Goal: Task Accomplishment & Management: Manage account settings

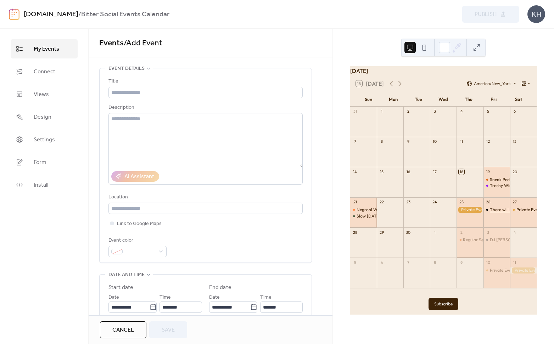
click at [493, 213] on div "There will be dancing tonight!" at bounding box center [518, 210] width 57 height 6
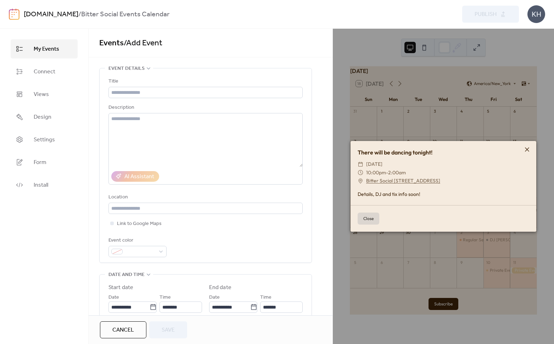
click at [526, 148] on icon at bounding box center [527, 149] width 9 height 9
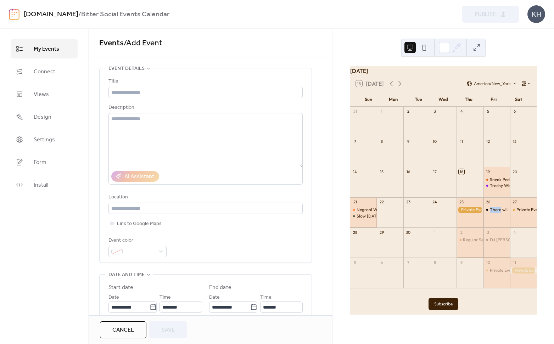
click at [490, 213] on div "There will be dancing tonight!" at bounding box center [518, 210] width 57 height 6
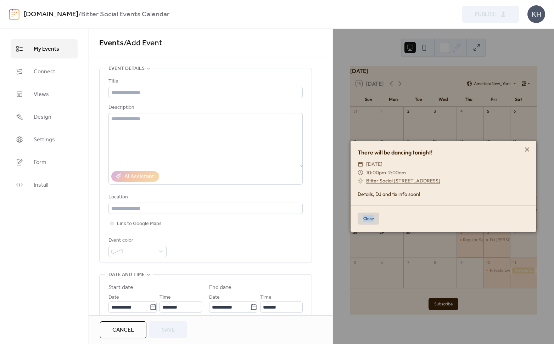
click at [489, 213] on div "Close" at bounding box center [444, 218] width 186 height 27
click at [367, 221] on button "Close" at bounding box center [369, 219] width 22 height 12
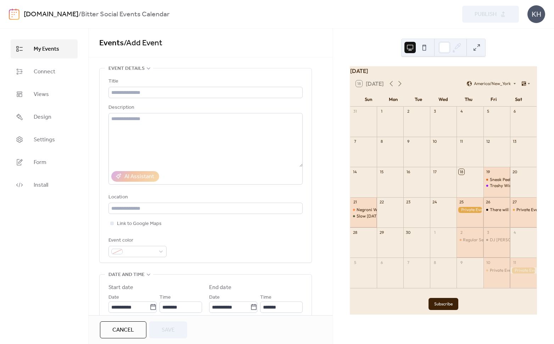
click at [41, 51] on span "My Events" at bounding box center [47, 49] width 26 height 9
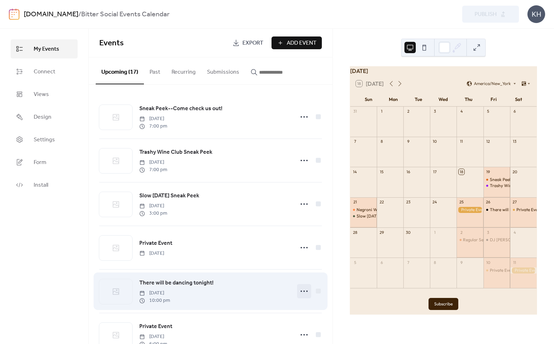
click at [301, 292] on icon at bounding box center [304, 291] width 11 height 11
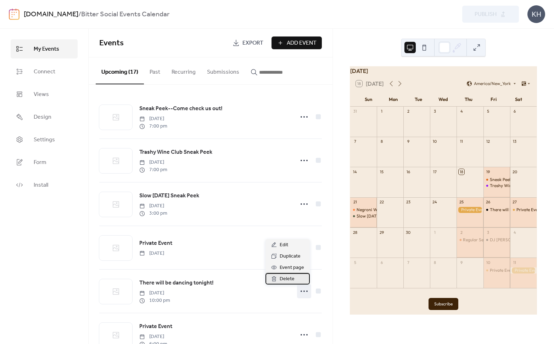
click at [289, 277] on span "Delete" at bounding box center [287, 279] width 15 height 9
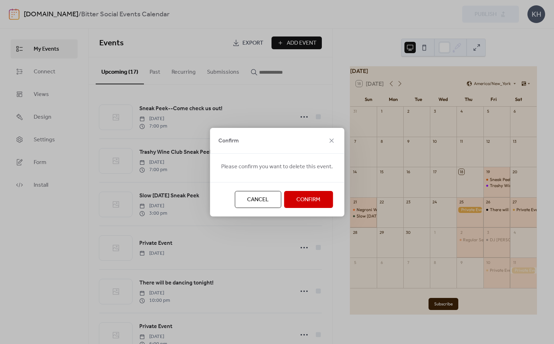
click at [318, 196] on span "Confirm" at bounding box center [308, 200] width 24 height 9
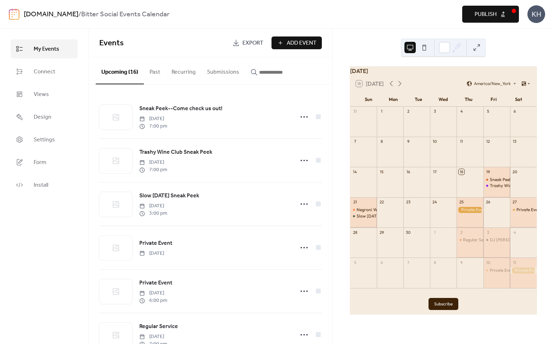
click at [216, 73] on button "Submissions" at bounding box center [223, 70] width 44 height 26
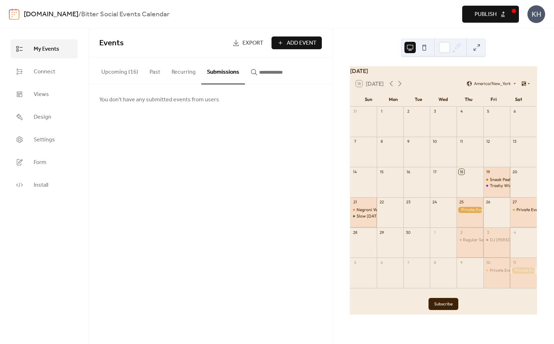
click at [174, 72] on button "Recurring" at bounding box center [183, 70] width 35 height 26
click at [131, 71] on button "Upcoming (16)" at bounding box center [120, 70] width 48 height 26
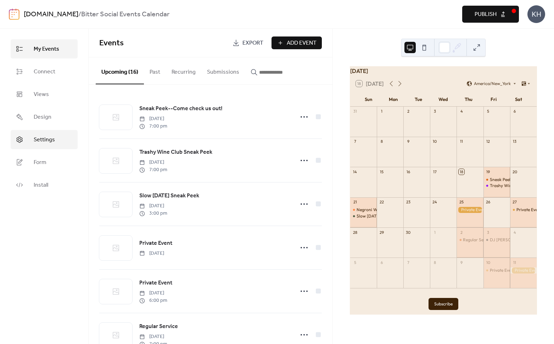
click at [52, 140] on span "Settings" at bounding box center [44, 140] width 21 height 9
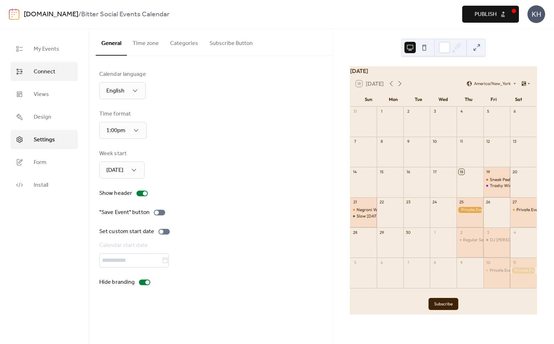
click at [42, 69] on span "Connect" at bounding box center [45, 72] width 22 height 9
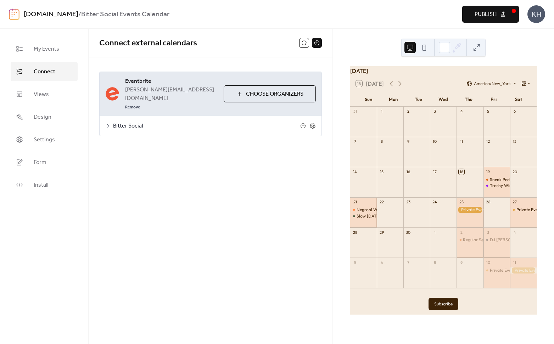
click at [147, 122] on span "Bitter Social" at bounding box center [206, 126] width 187 height 9
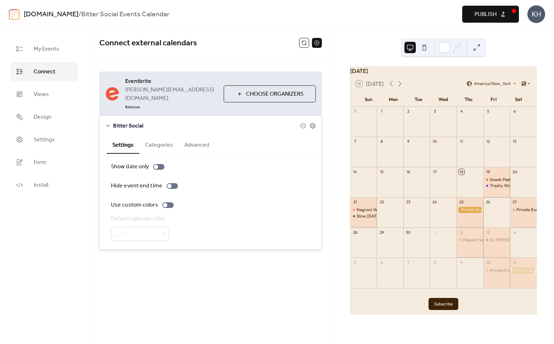
click at [157, 136] on button "Categories" at bounding box center [158, 144] width 39 height 17
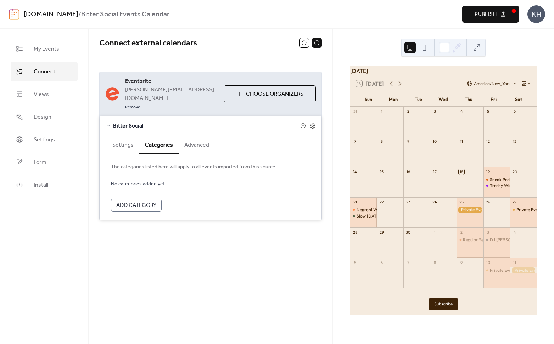
click at [120, 136] on button "Settings" at bounding box center [123, 144] width 33 height 17
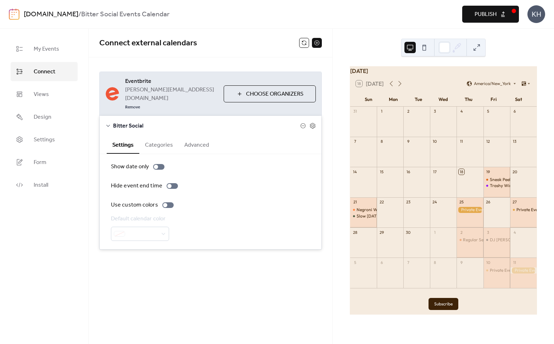
click at [210, 136] on button "Advanced" at bounding box center [197, 144] width 36 height 17
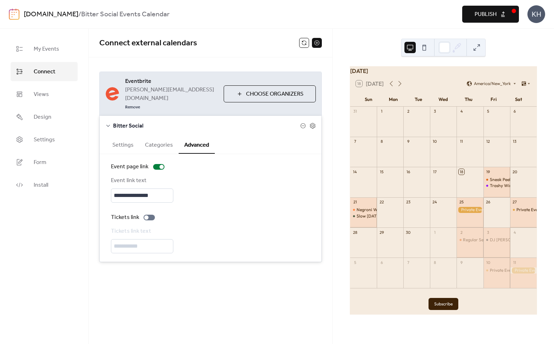
click at [123, 136] on button "Settings" at bounding box center [123, 144] width 33 height 17
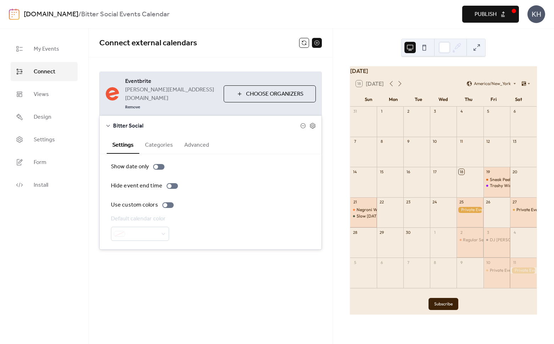
click at [145, 227] on div at bounding box center [140, 234] width 58 height 14
click at [166, 202] on div at bounding box center [167, 205] width 11 height 6
click at [163, 227] on div at bounding box center [140, 234] width 58 height 14
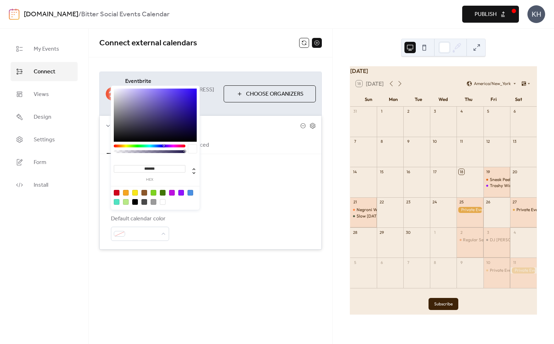
click at [143, 201] on div at bounding box center [144, 202] width 6 height 6
type input "*******"
click at [262, 182] on div "Hide event end time" at bounding box center [210, 186] width 199 height 9
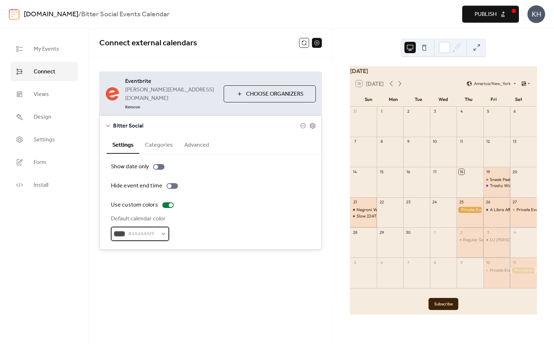
click at [137, 230] on span "#4A4A4AFF" at bounding box center [143, 234] width 30 height 9
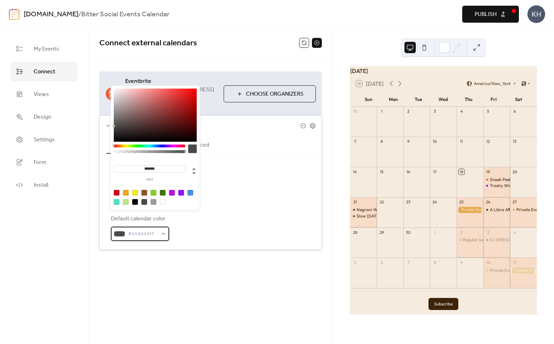
click at [153, 230] on span "#4A4A4AFF" at bounding box center [143, 234] width 30 height 9
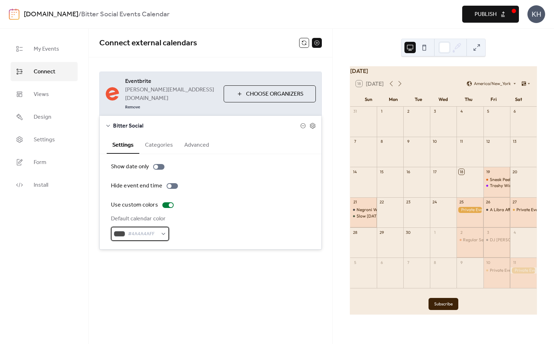
click at [156, 230] on span "#4A4A4AFF" at bounding box center [143, 234] width 30 height 9
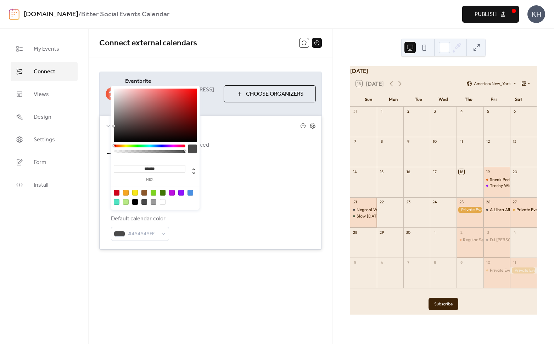
click at [164, 167] on input "*******" at bounding box center [150, 168] width 72 height 7
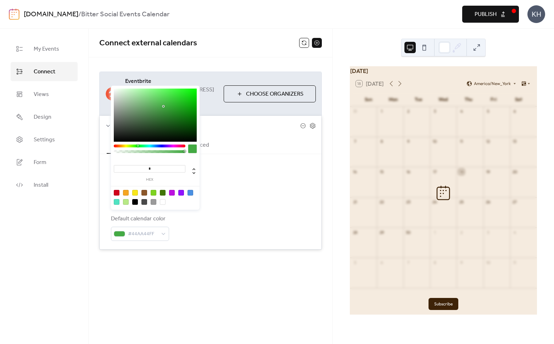
paste input "******"
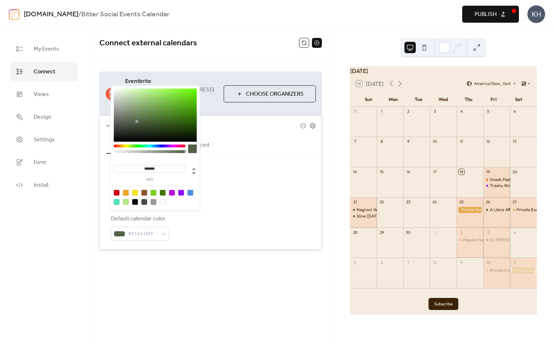
type input "*******"
click at [270, 182] on div "Hide event end time" at bounding box center [210, 186] width 199 height 9
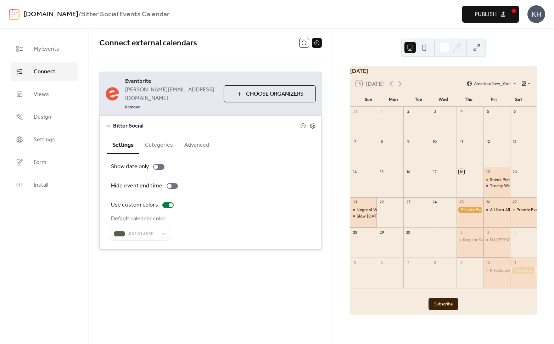
click at [292, 245] on div "**********" at bounding box center [211, 160] width 244 height 207
click at [34, 52] on link "My Events" at bounding box center [44, 48] width 67 height 19
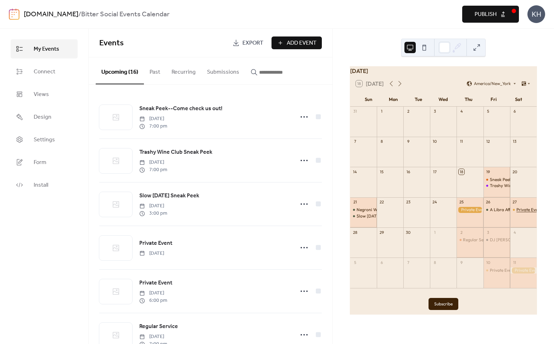
click at [522, 213] on div "Private Event" at bounding box center [529, 210] width 25 height 6
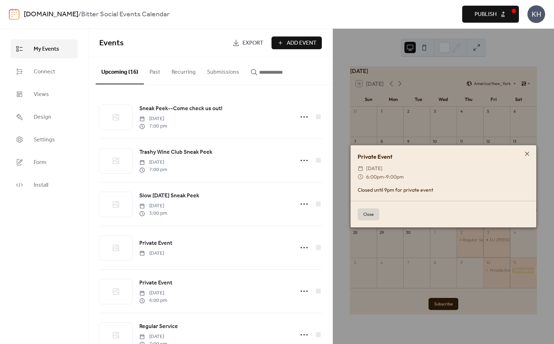
click at [527, 151] on icon at bounding box center [527, 154] width 9 height 9
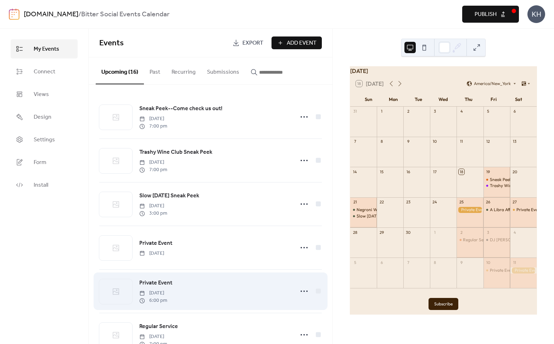
click at [196, 285] on div "Private Event [DATE] 6:00 pm" at bounding box center [214, 292] width 150 height 26
click at [304, 292] on circle at bounding box center [304, 291] width 1 height 1
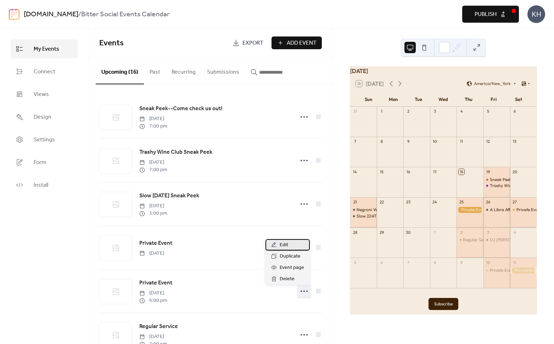
click at [294, 247] on div "Edit" at bounding box center [288, 244] width 44 height 11
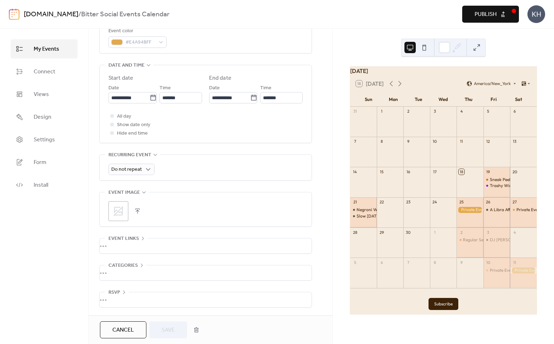
click at [134, 333] on span "Cancel" at bounding box center [123, 330] width 22 height 9
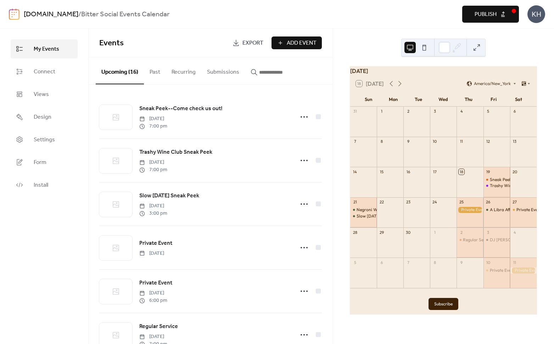
click at [488, 14] on span "Publish" at bounding box center [486, 14] width 22 height 9
click at [496, 213] on div "A Libra Affair with Luxe Posh" at bounding box center [517, 210] width 55 height 6
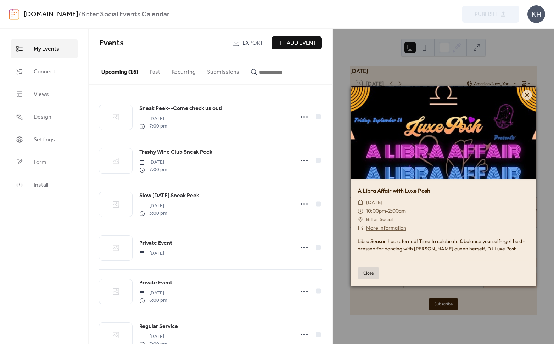
click at [388, 227] on link "More Information" at bounding box center [386, 228] width 40 height 6
